Goal: Find specific page/section: Find specific page/section

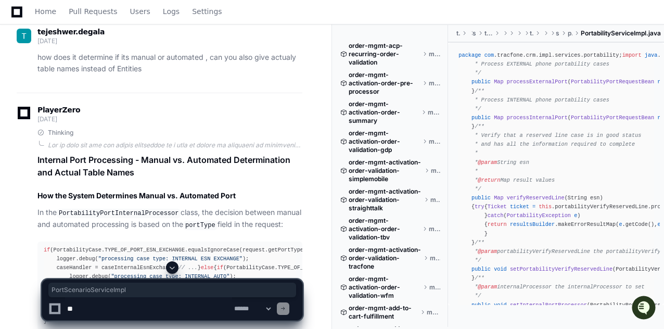
scroll to position [9475, 0]
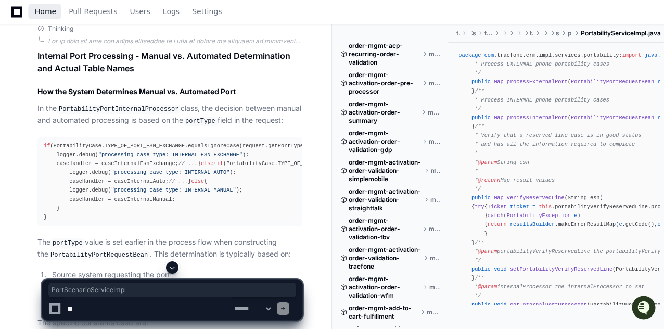
drag, startPoint x: 43, startPoint y: 11, endPoint x: 52, endPoint y: 22, distance: 14.8
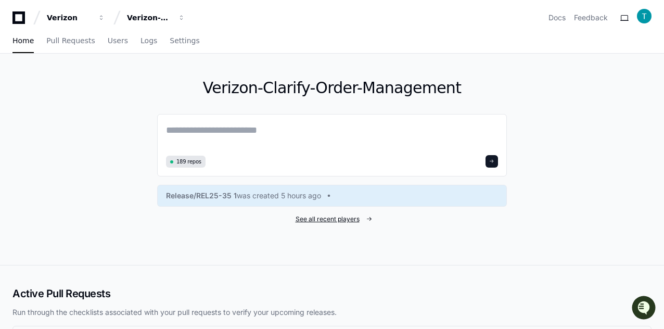
click at [334, 217] on span "See all recent players" at bounding box center [328, 219] width 64 height 8
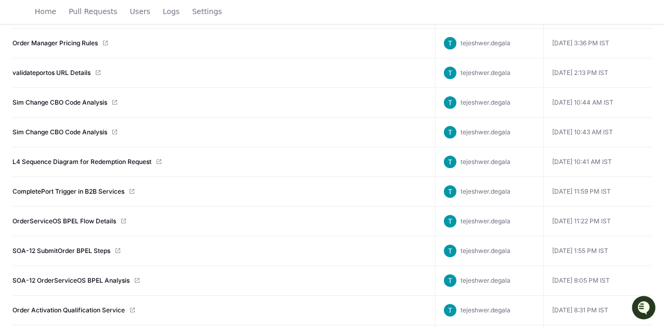
scroll to position [885, 0]
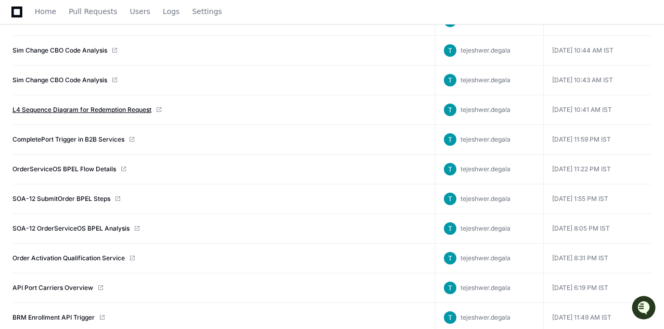
click at [118, 106] on link "L4 Sequence Diagram for Redemption Request" at bounding box center [81, 110] width 139 height 8
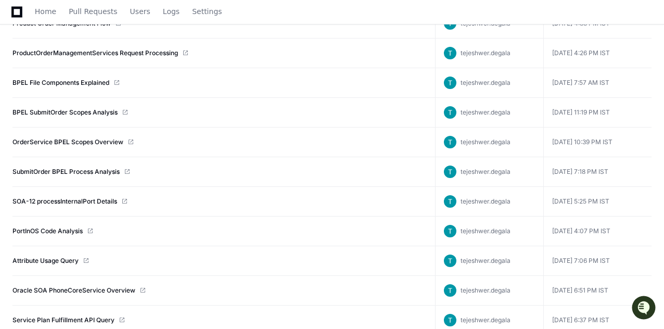
scroll to position [1498, 0]
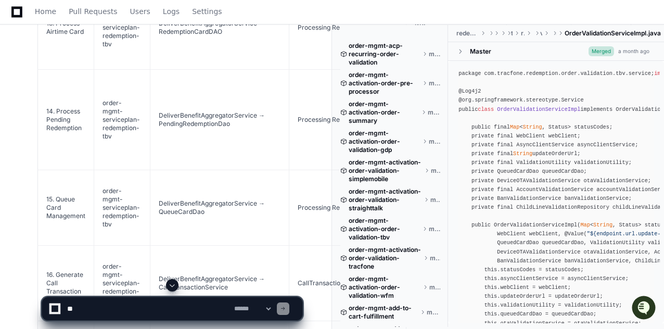
scroll to position [2967, 0]
